Goal: Information Seeking & Learning: Learn about a topic

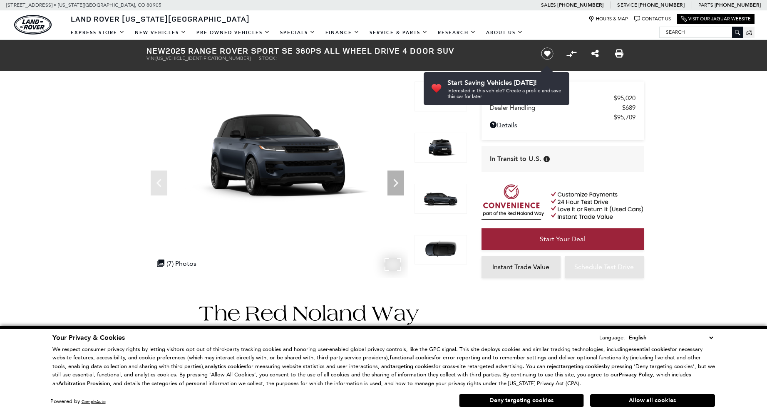
click at [290, 156] on img at bounding box center [277, 155] width 262 height 147
click at [396, 183] on icon "Next" at bounding box center [395, 183] width 17 height 17
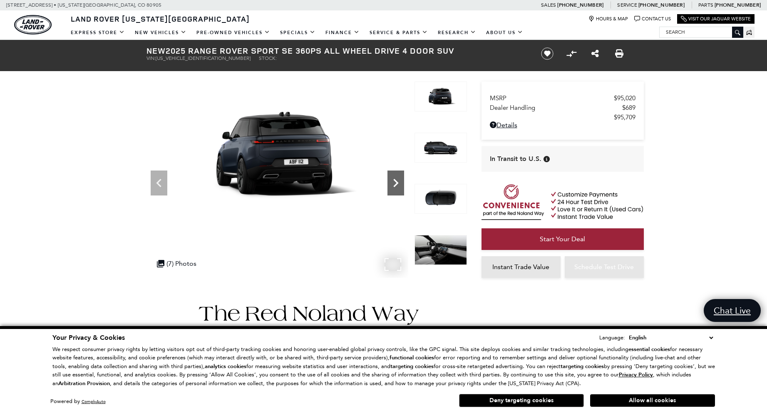
click at [398, 188] on icon "Next" at bounding box center [395, 183] width 17 height 17
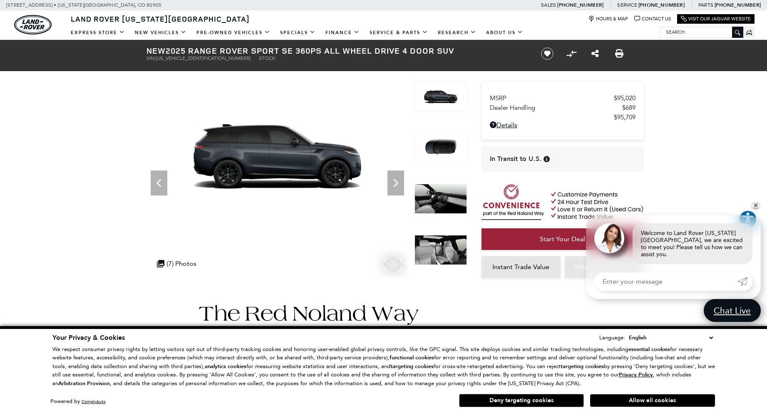
click at [292, 175] on img at bounding box center [277, 155] width 262 height 147
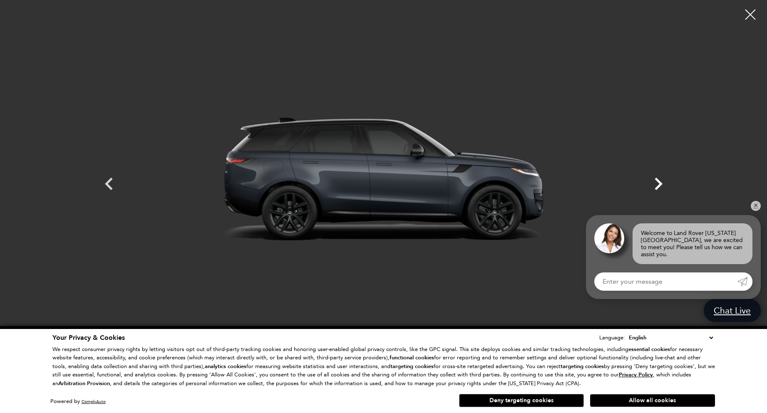
click at [659, 187] on icon "Next" at bounding box center [658, 183] width 25 height 25
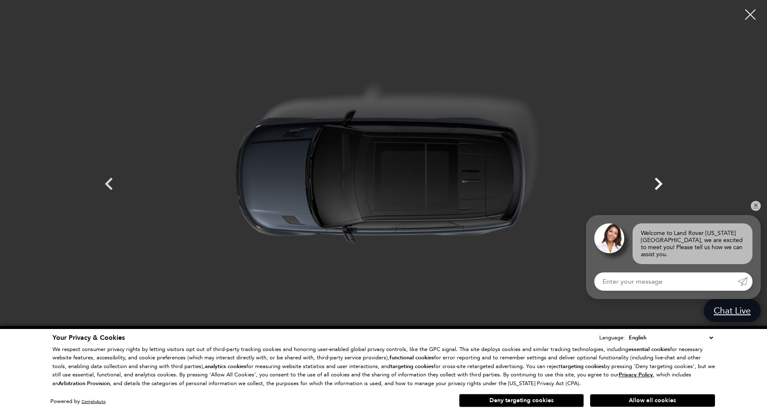
click at [659, 187] on icon "Next" at bounding box center [658, 184] width 8 height 12
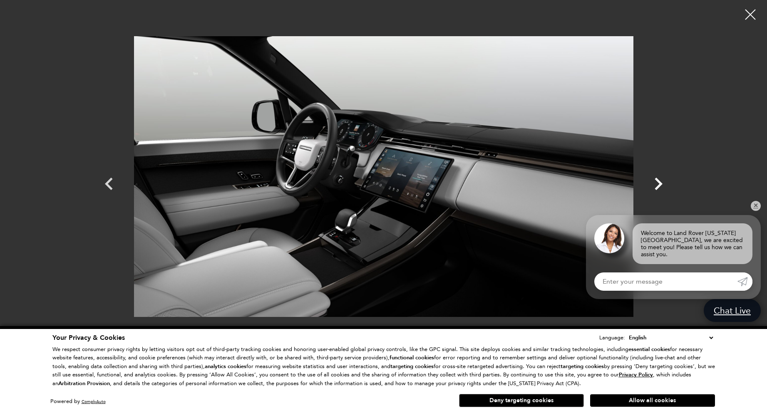
click at [659, 187] on icon "Next" at bounding box center [658, 184] width 8 height 12
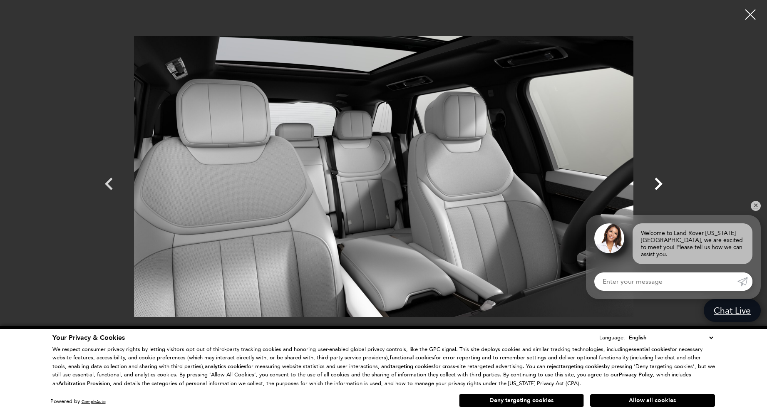
click at [659, 187] on icon "Next" at bounding box center [658, 184] width 8 height 12
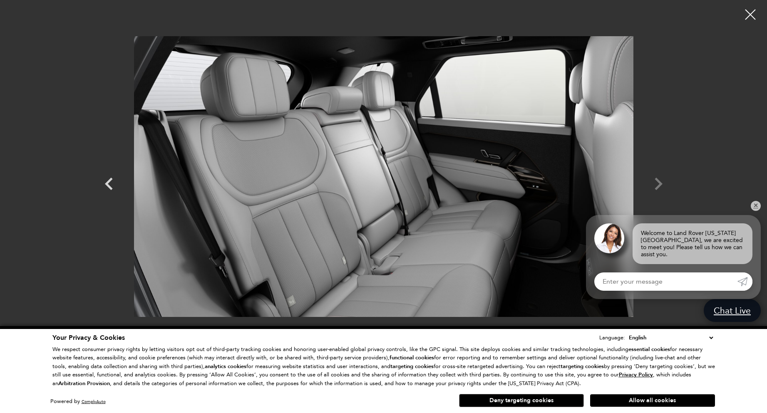
click at [659, 187] on div at bounding box center [383, 176] width 582 height 340
click at [651, 181] on div at bounding box center [383, 176] width 582 height 340
click at [656, 181] on div at bounding box center [383, 176] width 582 height 340
click at [111, 187] on icon "Previous" at bounding box center [109, 183] width 25 height 25
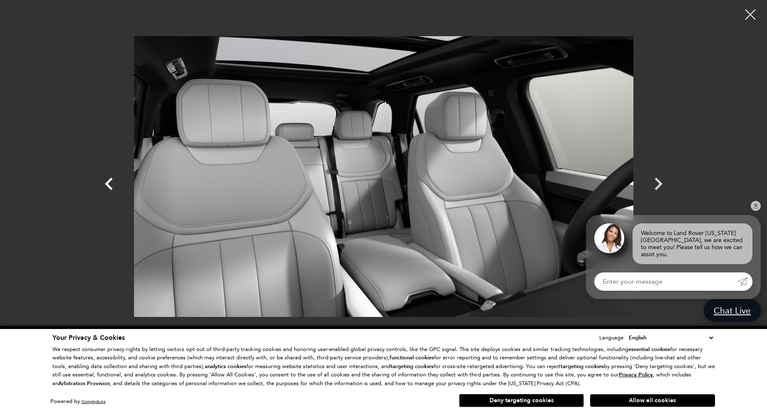
click at [111, 186] on icon "Previous" at bounding box center [109, 183] width 25 height 25
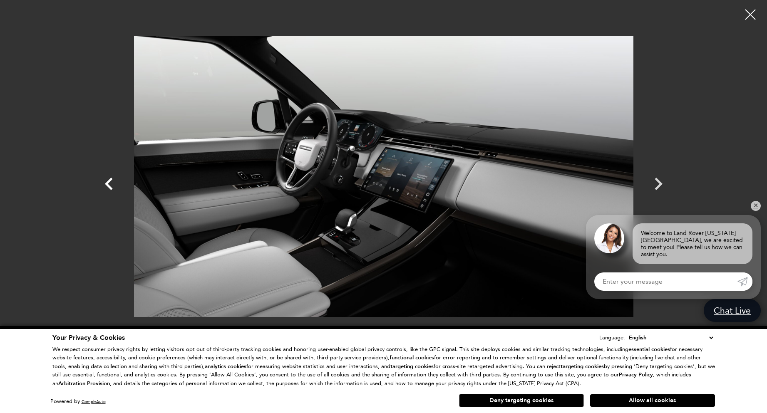
click at [111, 186] on icon "Previous" at bounding box center [109, 183] width 25 height 25
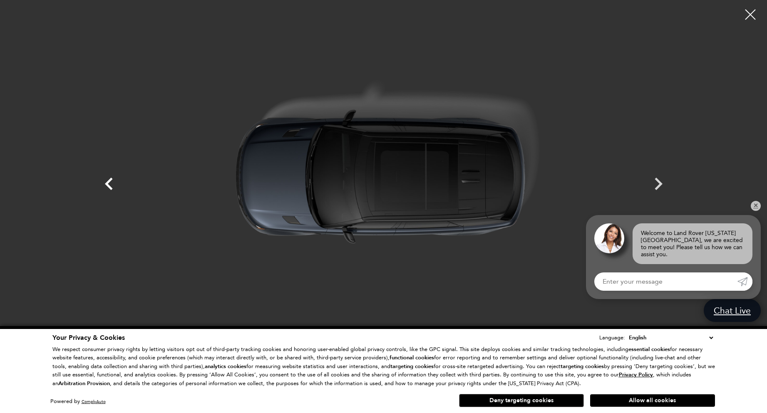
click at [111, 186] on icon "Previous" at bounding box center [109, 183] width 25 height 25
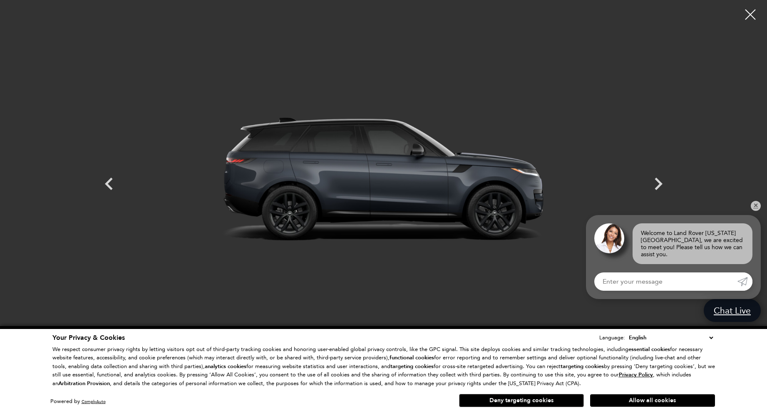
scroll to position [624, 0]
click at [752, 211] on link "✕" at bounding box center [755, 206] width 10 height 10
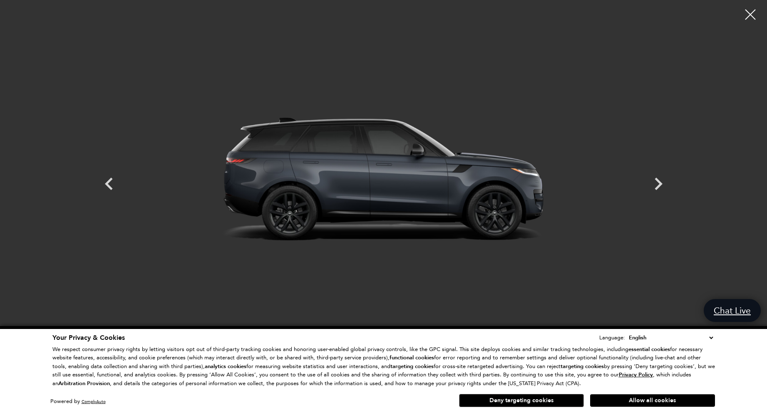
scroll to position [499, 0]
click at [106, 188] on icon "Previous" at bounding box center [109, 183] width 25 height 25
